Goal: Information Seeking & Learning: Compare options

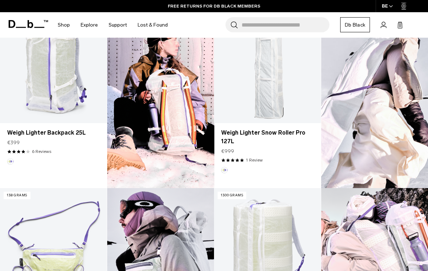
scroll to position [245, 0]
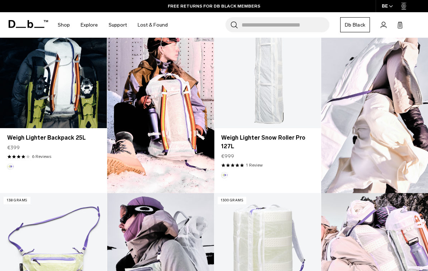
click at [24, 77] on link "Weigh Lighter Backpack 25L" at bounding box center [53, 68] width 107 height 119
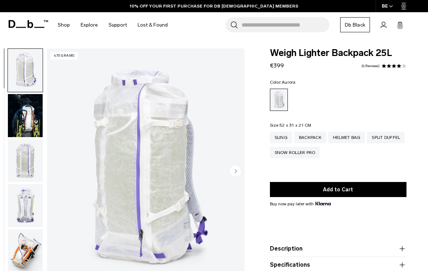
click at [67, 174] on img "1 / 18" at bounding box center [146, 171] width 198 height 247
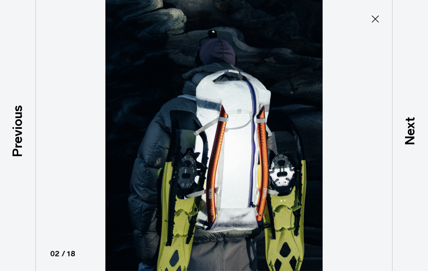
click at [379, 26] on button "Close" at bounding box center [376, 18] width 24 height 15
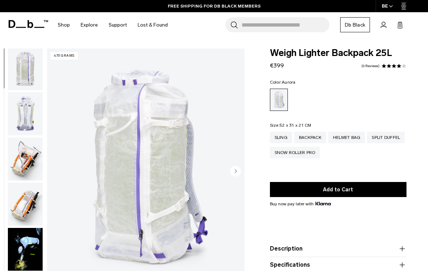
click at [22, 163] on img "button" at bounding box center [25, 158] width 35 height 43
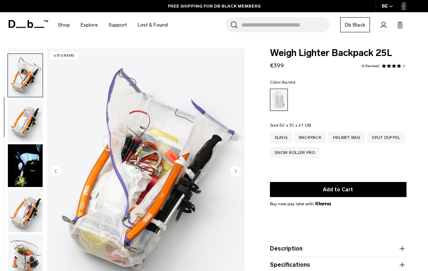
scroll to position [182, 0]
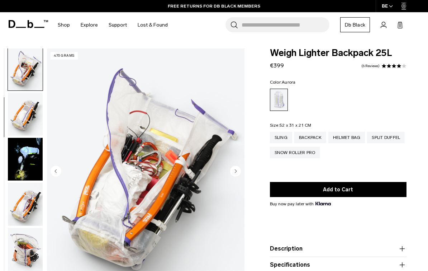
click at [9, 205] on img "button" at bounding box center [25, 203] width 35 height 43
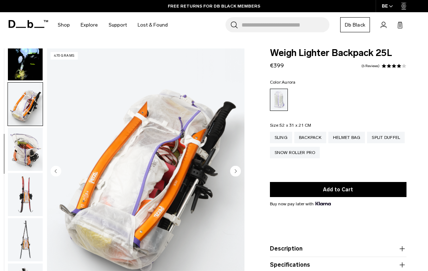
scroll to position [318, 0]
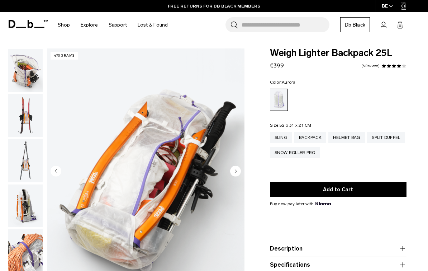
click at [19, 169] on img "button" at bounding box center [25, 160] width 35 height 43
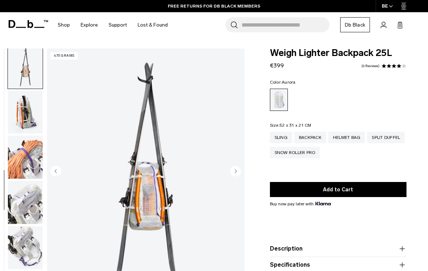
click at [20, 166] on img "button" at bounding box center [25, 157] width 35 height 43
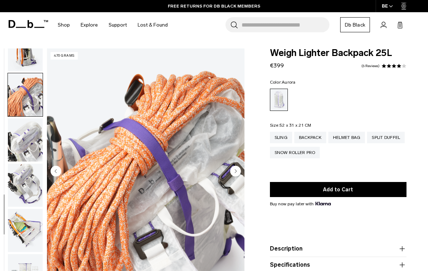
scroll to position [545, 0]
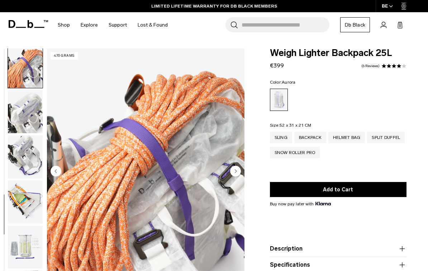
click at [12, 206] on img "button" at bounding box center [25, 201] width 35 height 43
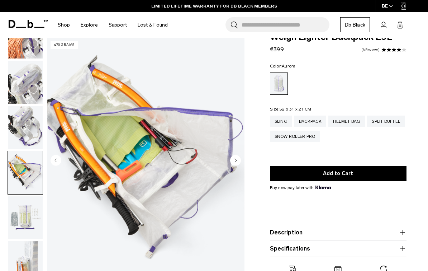
scroll to position [22, 0]
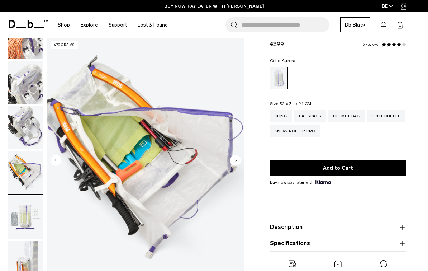
click at [15, 210] on img "button" at bounding box center [25, 217] width 35 height 43
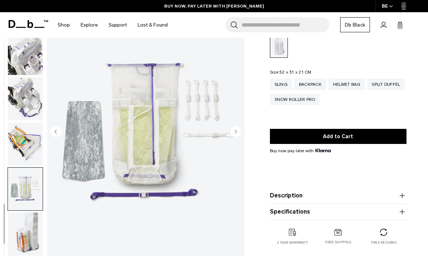
scroll to position [53, 0]
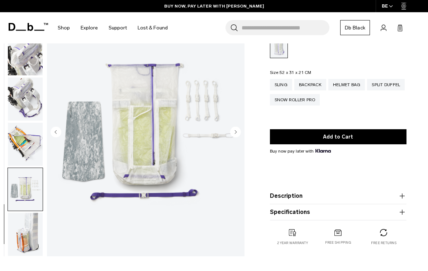
click at [15, 228] on img "button" at bounding box center [25, 234] width 35 height 43
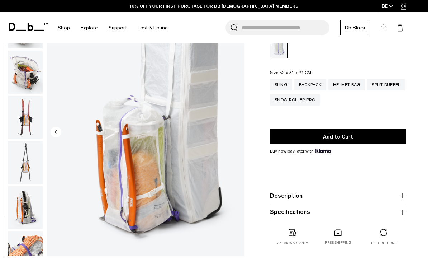
click at [17, 204] on img "button" at bounding box center [25, 207] width 35 height 43
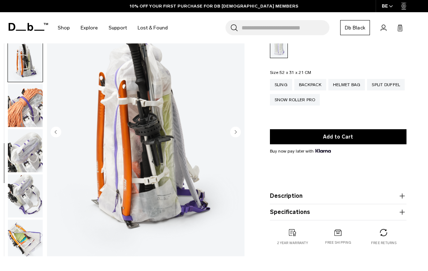
scroll to position [500, 0]
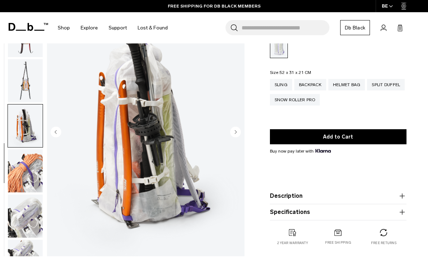
click at [19, 139] on img "button" at bounding box center [25, 125] width 35 height 43
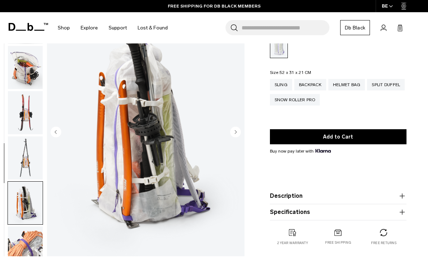
scroll to position [324, 0]
click at [17, 114] on img "button" at bounding box center [25, 112] width 35 height 43
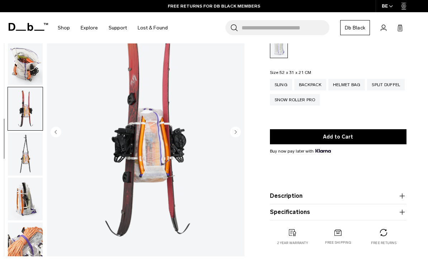
click at [24, 73] on img "button" at bounding box center [25, 63] width 35 height 43
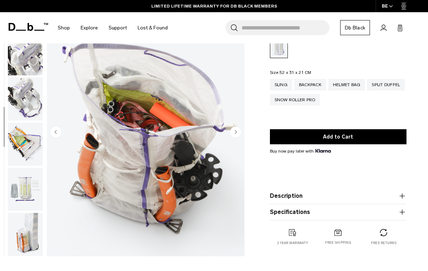
scroll to position [570, 0]
click at [19, 145] on img "button" at bounding box center [25, 144] width 35 height 43
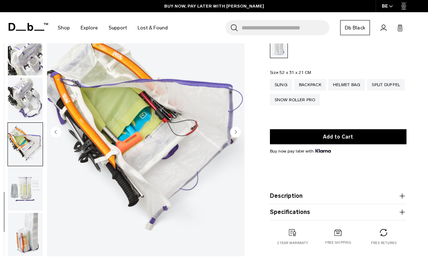
click at [16, 145] on img "button" at bounding box center [25, 144] width 35 height 43
click at [20, 219] on img "button" at bounding box center [25, 234] width 35 height 43
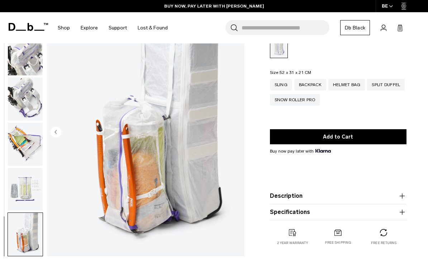
click at [13, 189] on img "button" at bounding box center [25, 188] width 35 height 43
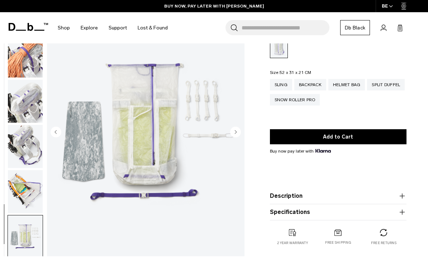
click at [20, 105] on img "button" at bounding box center [25, 101] width 35 height 43
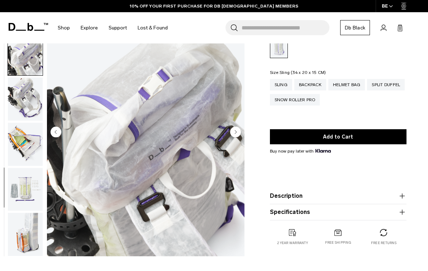
click at [288, 86] on div "Sling" at bounding box center [281, 84] width 22 height 11
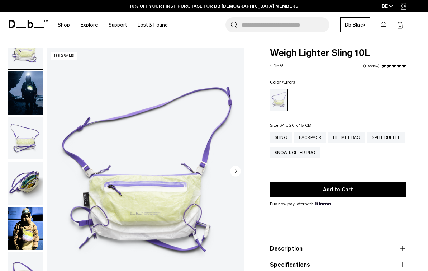
scroll to position [25, 0]
click at [19, 229] on img "button" at bounding box center [25, 228] width 35 height 43
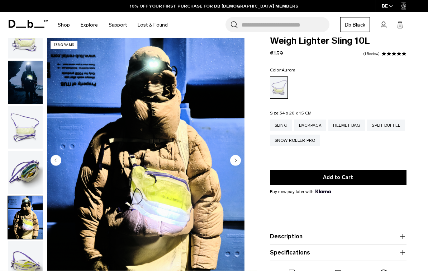
scroll to position [15, 0]
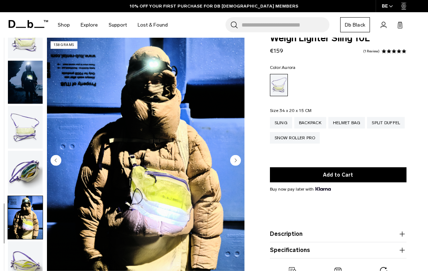
click at [22, 165] on img "button" at bounding box center [25, 172] width 35 height 43
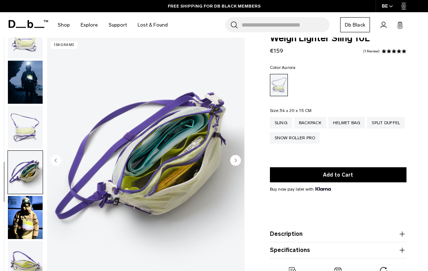
click at [19, 125] on img "button" at bounding box center [25, 127] width 35 height 43
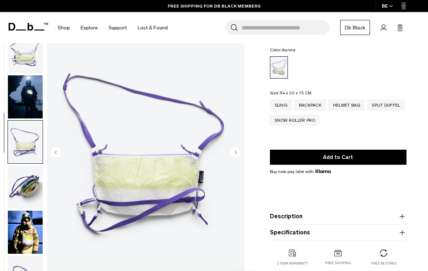
scroll to position [32, 0]
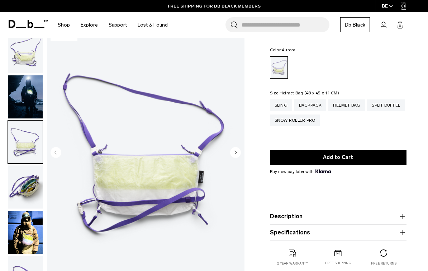
click at [352, 104] on div "Helmet Bag" at bounding box center [346, 104] width 37 height 11
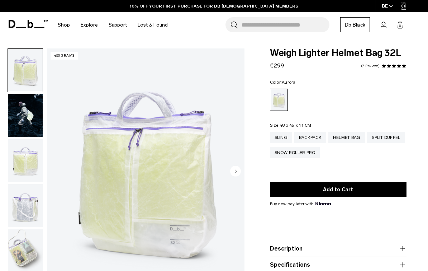
click at [16, 112] on img "button" at bounding box center [25, 115] width 35 height 43
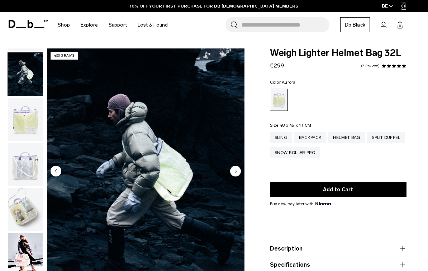
scroll to position [46, 0]
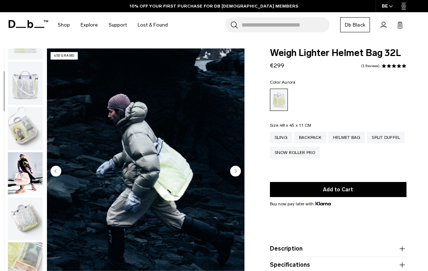
click at [21, 167] on img "button" at bounding box center [25, 173] width 35 height 43
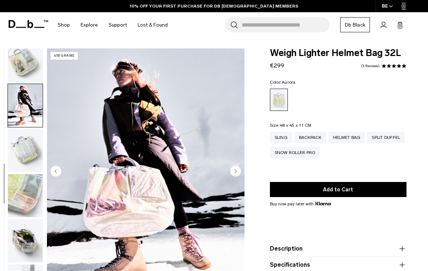
scroll to position [208, 0]
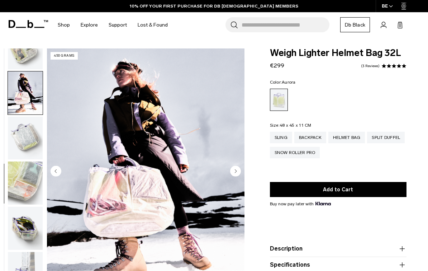
click at [20, 178] on img "button" at bounding box center [25, 182] width 35 height 43
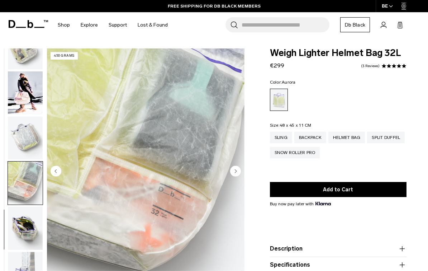
click at [16, 225] on img "button" at bounding box center [25, 228] width 35 height 43
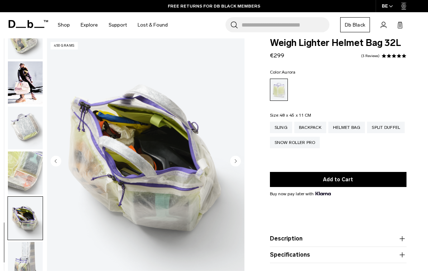
scroll to position [19, 0]
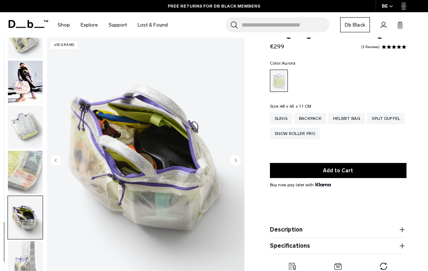
click at [15, 246] on img "button" at bounding box center [25, 262] width 35 height 43
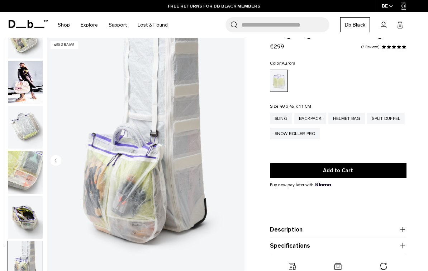
click at [19, 215] on img "button" at bounding box center [25, 217] width 35 height 43
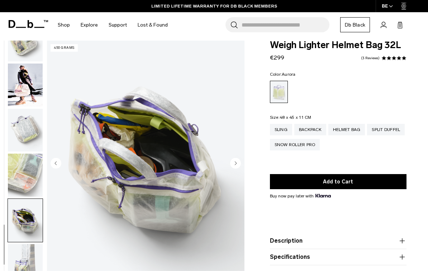
scroll to position [9, 0]
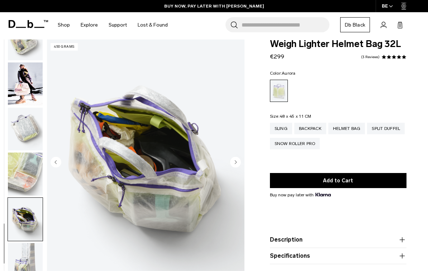
click at [285, 133] on div "Sling" at bounding box center [281, 128] width 22 height 11
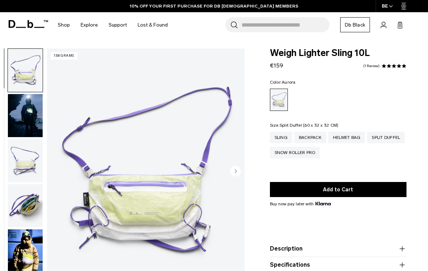
click at [367, 143] on div "Split Duffel" at bounding box center [386, 137] width 38 height 11
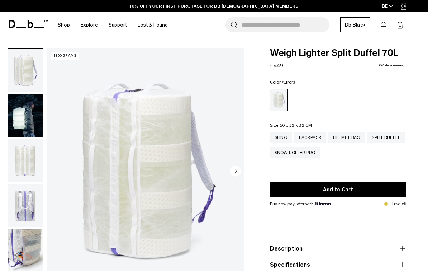
click at [17, 121] on img "button" at bounding box center [25, 115] width 35 height 43
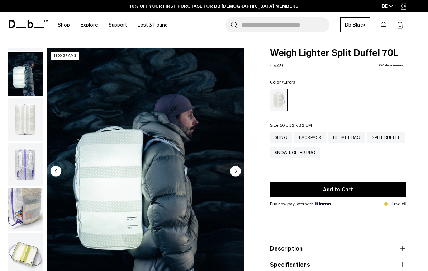
scroll to position [46, 0]
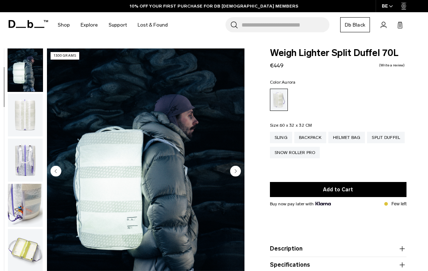
click at [14, 207] on img "button" at bounding box center [25, 205] width 35 height 43
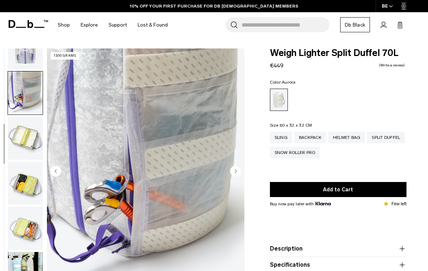
scroll to position [182, 0]
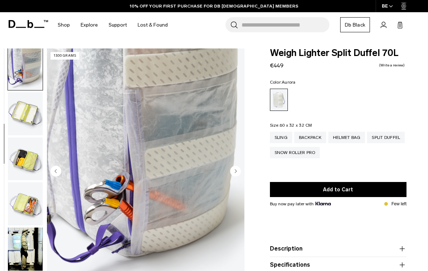
click at [14, 200] on img "button" at bounding box center [25, 203] width 35 height 43
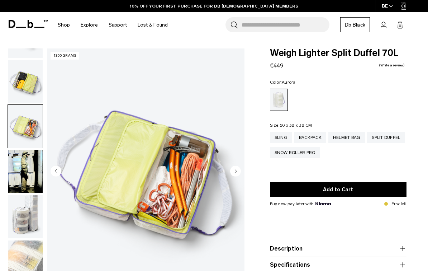
scroll to position [299, 0]
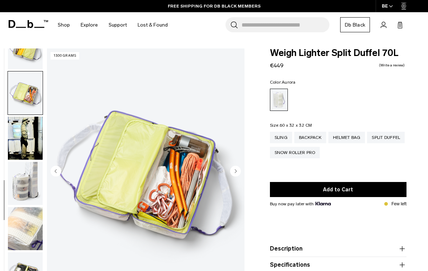
click at [21, 226] on img "button" at bounding box center [25, 228] width 35 height 43
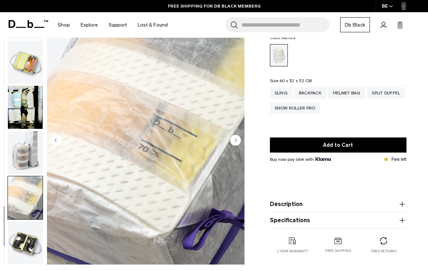
scroll to position [45, 0]
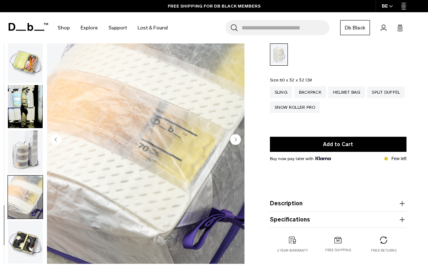
click at [15, 235] on img "button" at bounding box center [25, 241] width 35 height 43
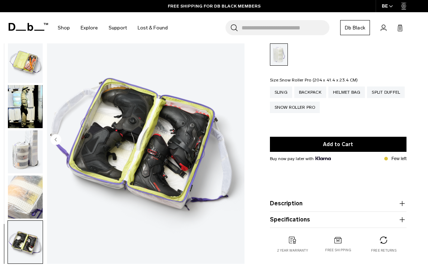
click at [320, 110] on div "Snow Roller Pro" at bounding box center [295, 106] width 50 height 11
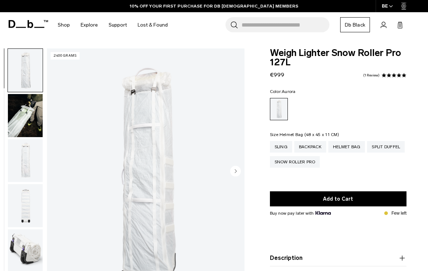
click at [351, 146] on div "Helmet Bag" at bounding box center [346, 146] width 37 height 11
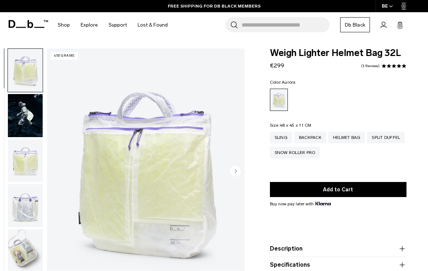
click at [315, 137] on div "Backpack" at bounding box center [310, 137] width 32 height 11
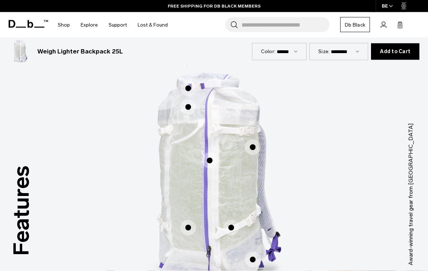
scroll to position [304, 0]
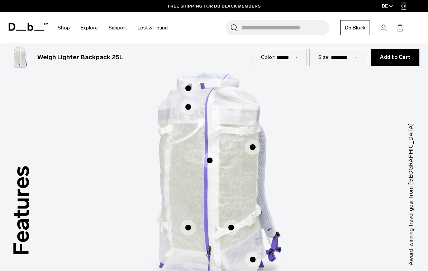
click at [254, 147] on span "1 / 3" at bounding box center [253, 147] width 16 height 16
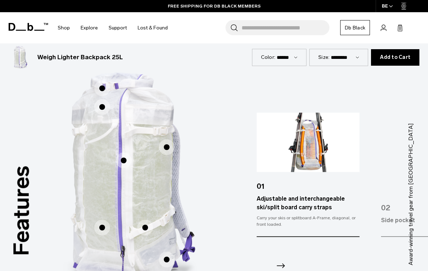
click at [121, 161] on span "1 / 3" at bounding box center [124, 160] width 16 height 16
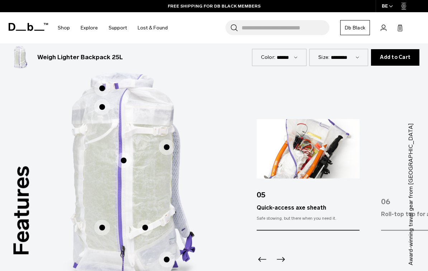
click at [99, 229] on span "1 / 3" at bounding box center [102, 227] width 16 height 16
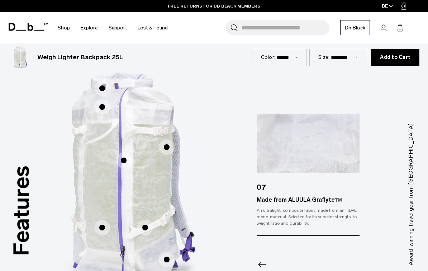
click at [169, 259] on span "1 / 3" at bounding box center [167, 259] width 16 height 16
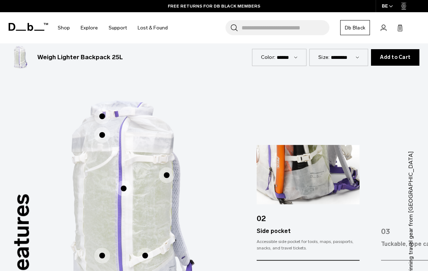
scroll to position [273, 0]
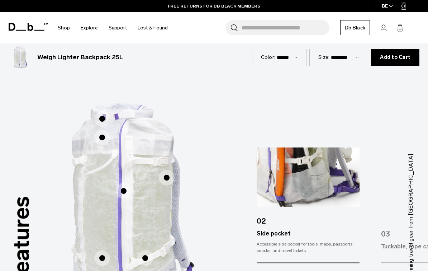
click at [99, 114] on span "1 / 3" at bounding box center [102, 119] width 16 height 16
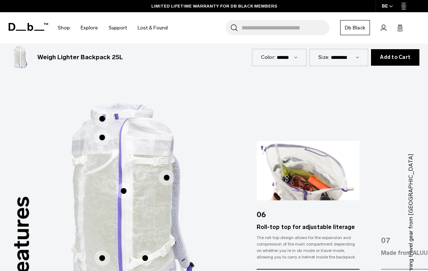
click at [104, 137] on span "1 / 3" at bounding box center [102, 137] width 16 height 16
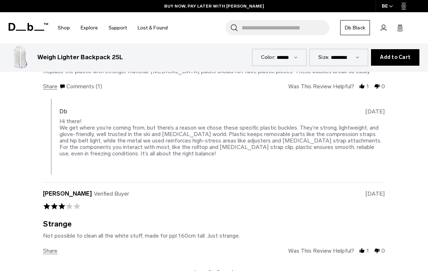
scroll to position [1531, 0]
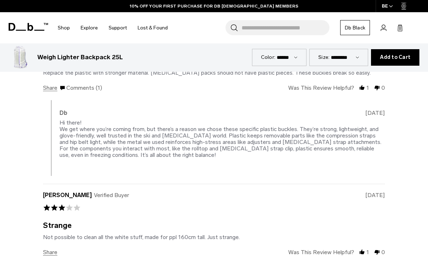
click at [219, 270] on link "2" at bounding box center [218, 273] width 3 height 6
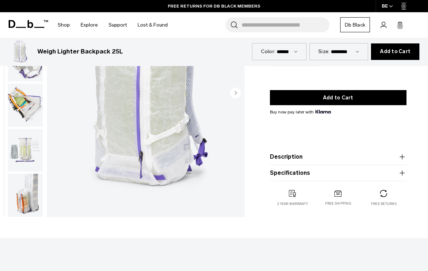
scroll to position [0, 0]
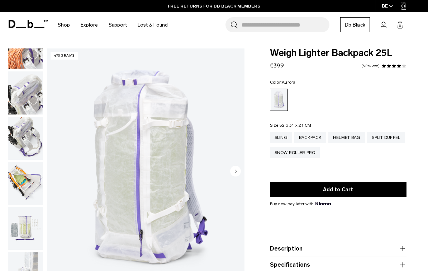
click at [356, 138] on div "Helmet Bag" at bounding box center [346, 137] width 37 height 11
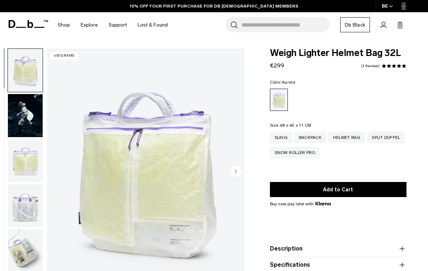
click at [20, 200] on img "button" at bounding box center [25, 205] width 35 height 43
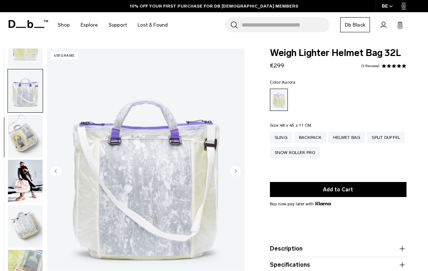
scroll to position [137, 0]
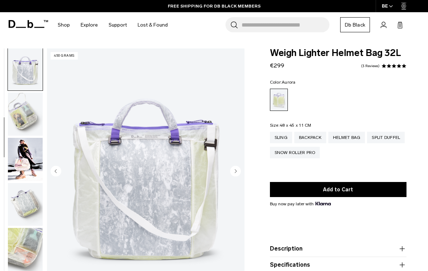
click at [20, 199] on img "button" at bounding box center [25, 204] width 35 height 43
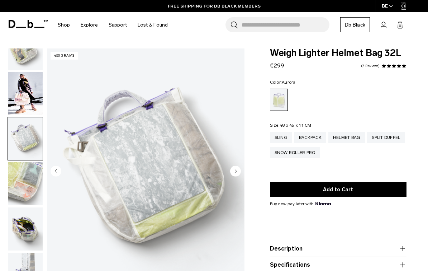
scroll to position [208, 0]
click at [17, 190] on img "button" at bounding box center [25, 182] width 35 height 43
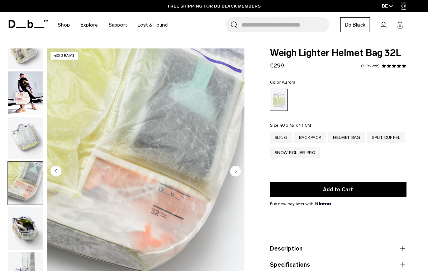
click at [12, 224] on img "button" at bounding box center [25, 228] width 35 height 43
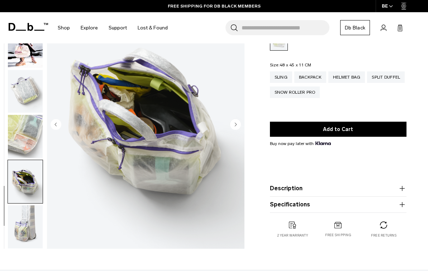
scroll to position [60, 0]
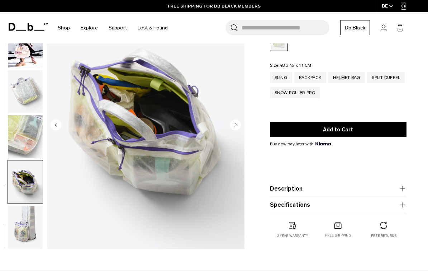
click at [19, 221] on img "button" at bounding box center [25, 226] width 35 height 43
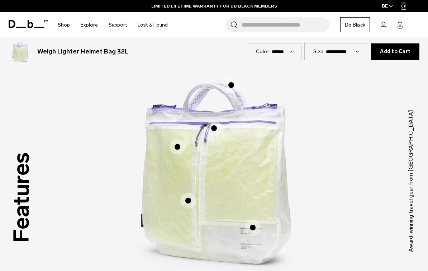
scroll to position [306, 0]
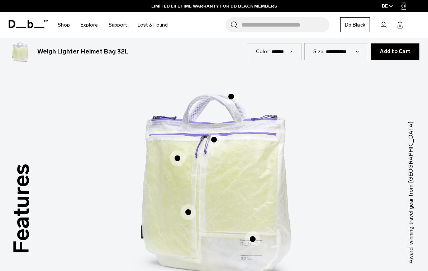
click at [223, 97] on label "Padded handles" at bounding box center [231, 96] width 17 height 17
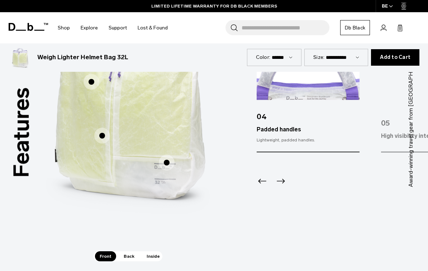
scroll to position [387, 0]
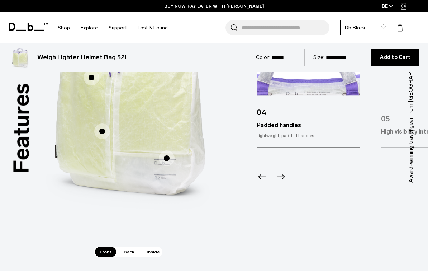
click at [128, 255] on span "Back" at bounding box center [129, 252] width 20 height 10
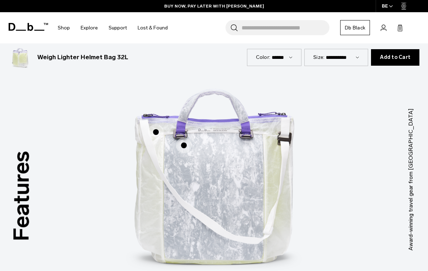
scroll to position [304, 0]
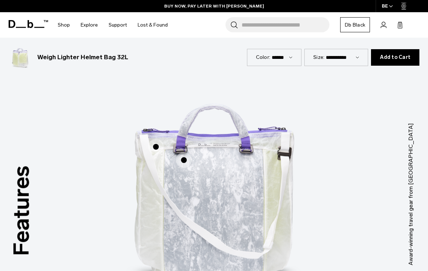
click at [188, 165] on span "2 / 3" at bounding box center [184, 160] width 16 height 16
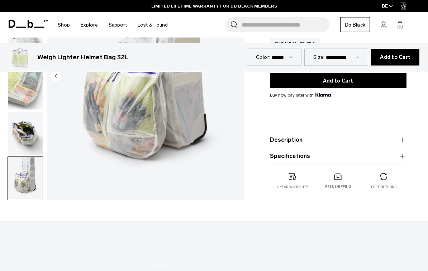
scroll to position [0, 0]
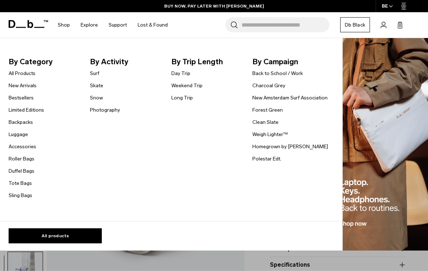
click at [95, 98] on link "Snow" at bounding box center [96, 98] width 13 height 8
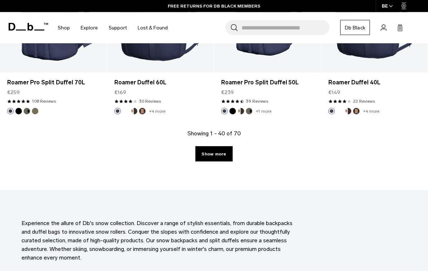
scroll to position [1789, 0]
click at [218, 154] on link "Show more" at bounding box center [213, 153] width 37 height 15
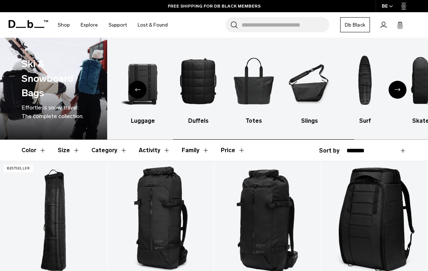
click at [253, 82] on img "5 / 10" at bounding box center [253, 80] width 43 height 65
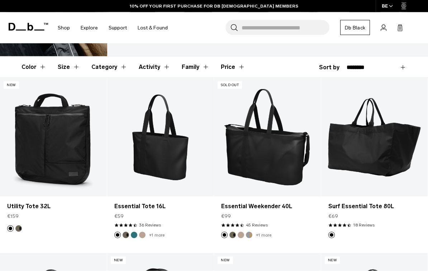
scroll to position [92, 0]
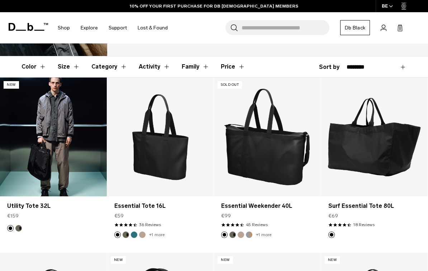
click at [24, 150] on link "Utility Tote 32L" at bounding box center [53, 136] width 107 height 119
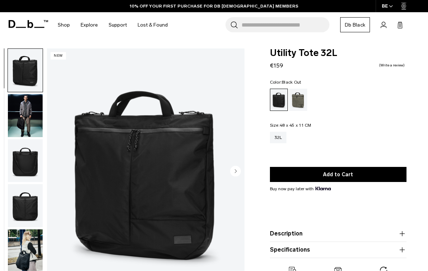
click at [25, 207] on img "button" at bounding box center [25, 205] width 35 height 43
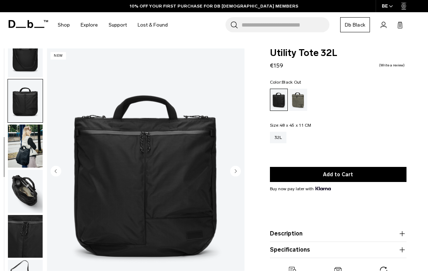
scroll to position [117, 0]
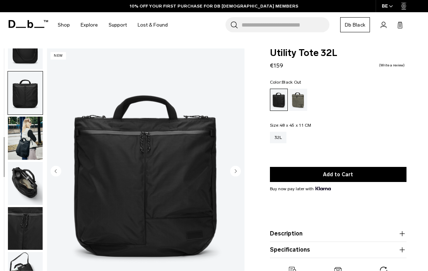
click at [19, 215] on img "button" at bounding box center [25, 228] width 35 height 43
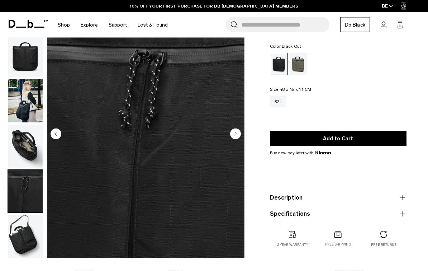
scroll to position [41, 0]
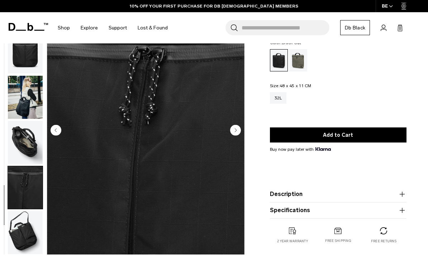
click at [19, 234] on img "button" at bounding box center [25, 232] width 35 height 43
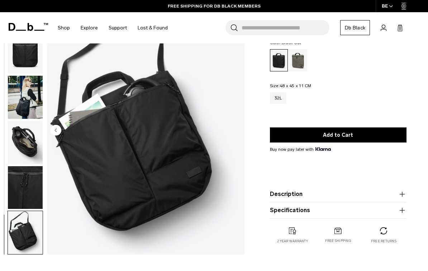
click at [16, 144] on img "button" at bounding box center [25, 142] width 35 height 43
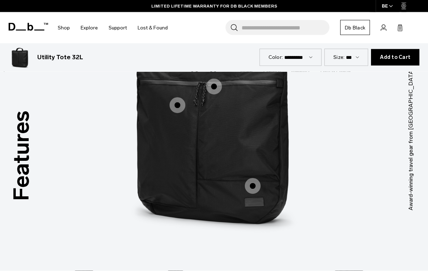
scroll to position [877, 0]
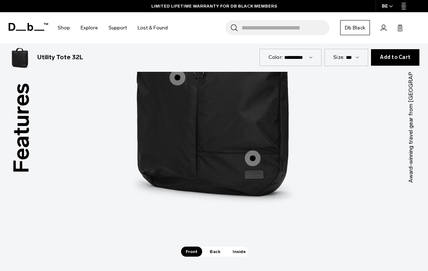
click at [213, 246] on span "Back" at bounding box center [215, 251] width 20 height 10
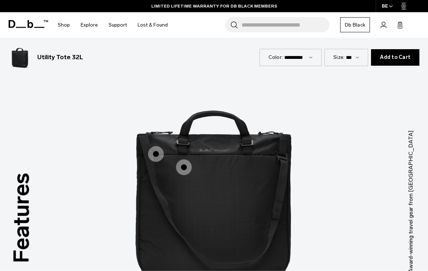
scroll to position [788, 0]
click at [157, 146] on span "2 / 3" at bounding box center [156, 154] width 16 height 16
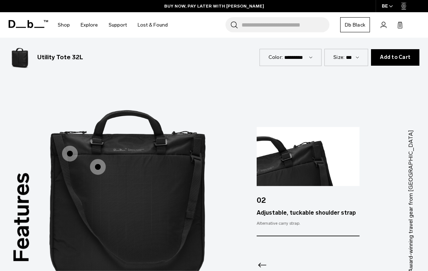
click at [98, 159] on span "2 / 3" at bounding box center [98, 167] width 16 height 16
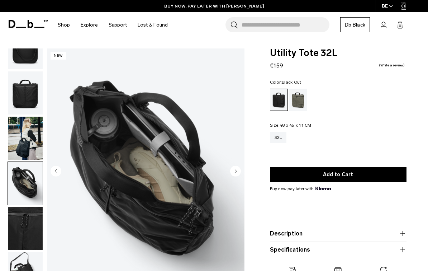
scroll to position [50, 0]
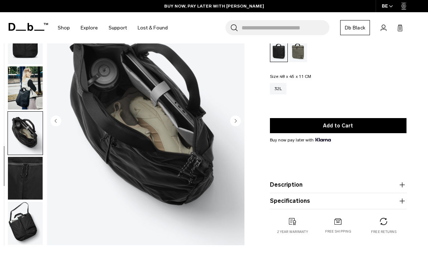
click at [23, 236] on img "button" at bounding box center [25, 222] width 35 height 43
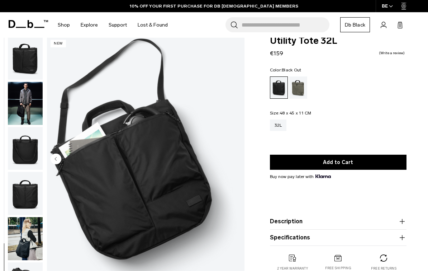
scroll to position [0, 0]
